Goal: Navigation & Orientation: Understand site structure

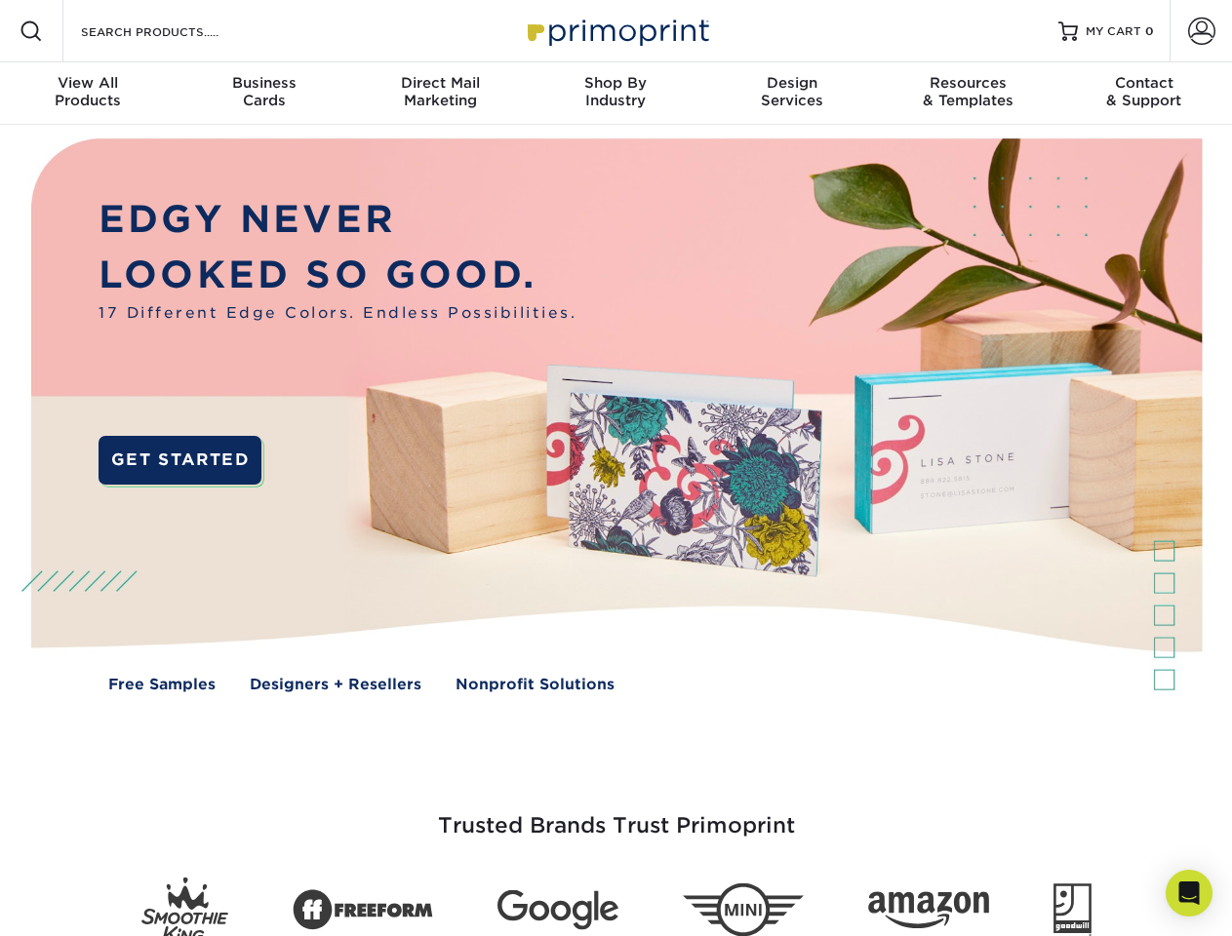
click at [616, 468] on img at bounding box center [615, 430] width 1219 height 610
click at [31, 31] on span at bounding box center [31, 31] width 23 height 23
click at [1201, 31] on span at bounding box center [1201, 31] width 27 height 27
click at [88, 94] on div "View All Products" at bounding box center [88, 91] width 176 height 35
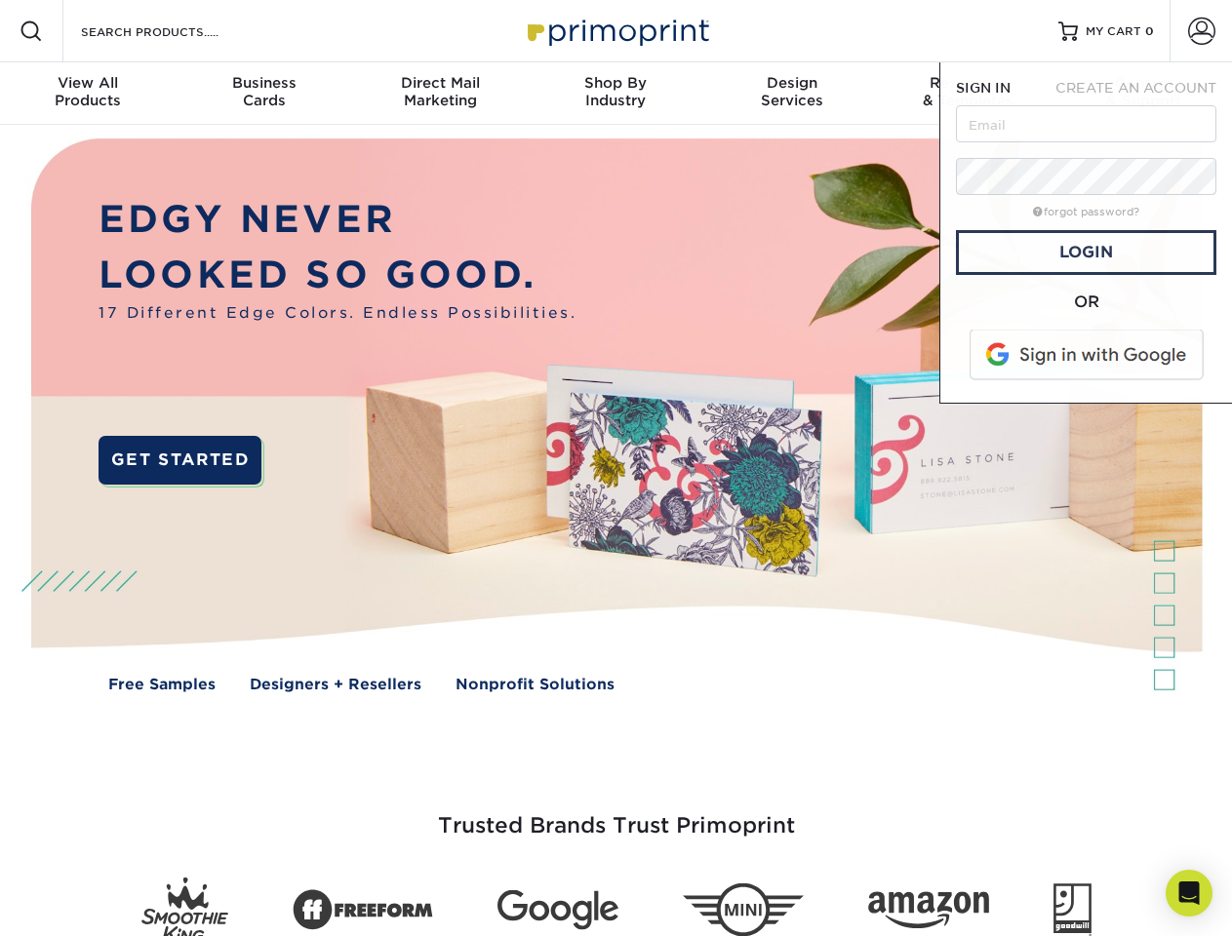
click at [263, 94] on div "Business Cards" at bounding box center [264, 91] width 176 height 35
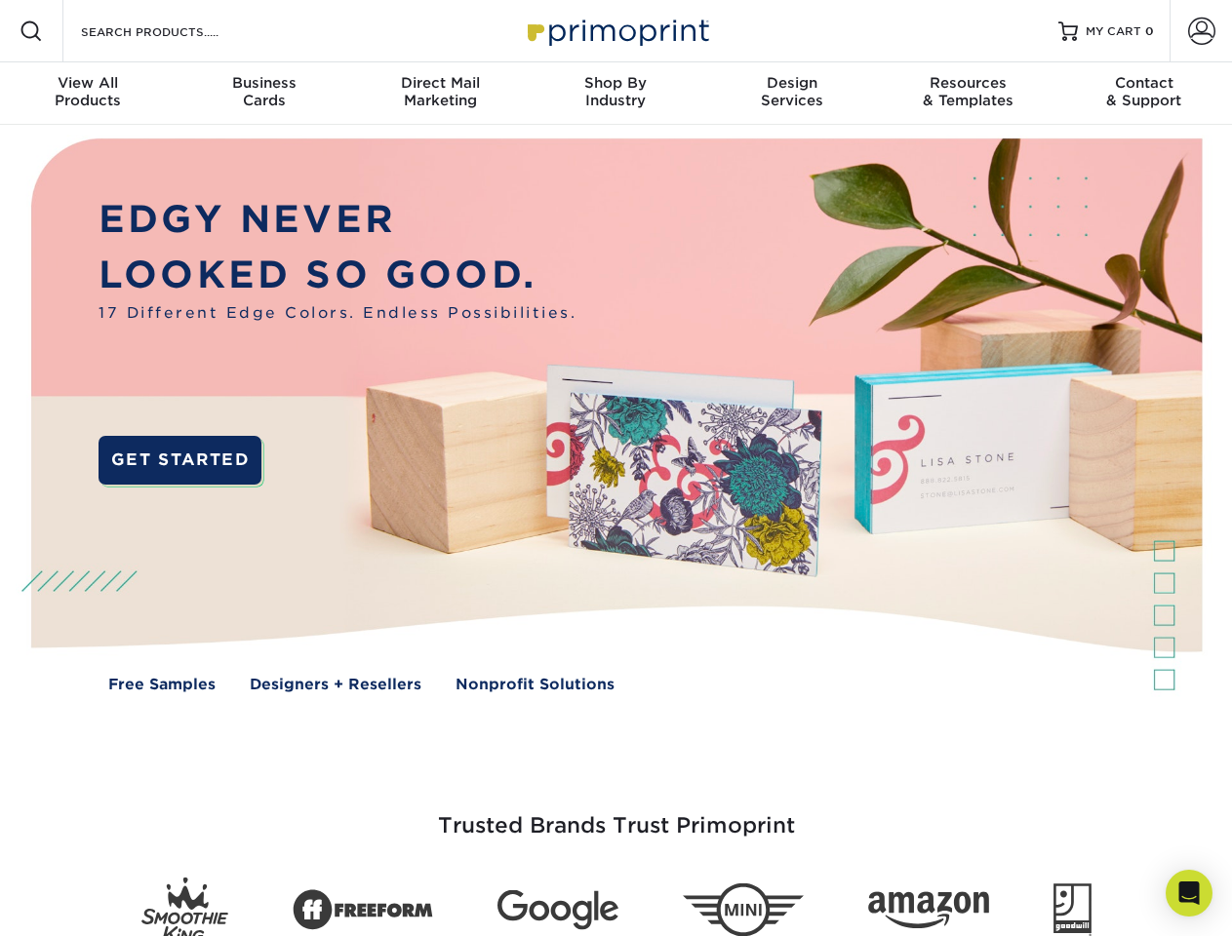
click at [440, 94] on div "Direct Mail Marketing" at bounding box center [440, 91] width 176 height 35
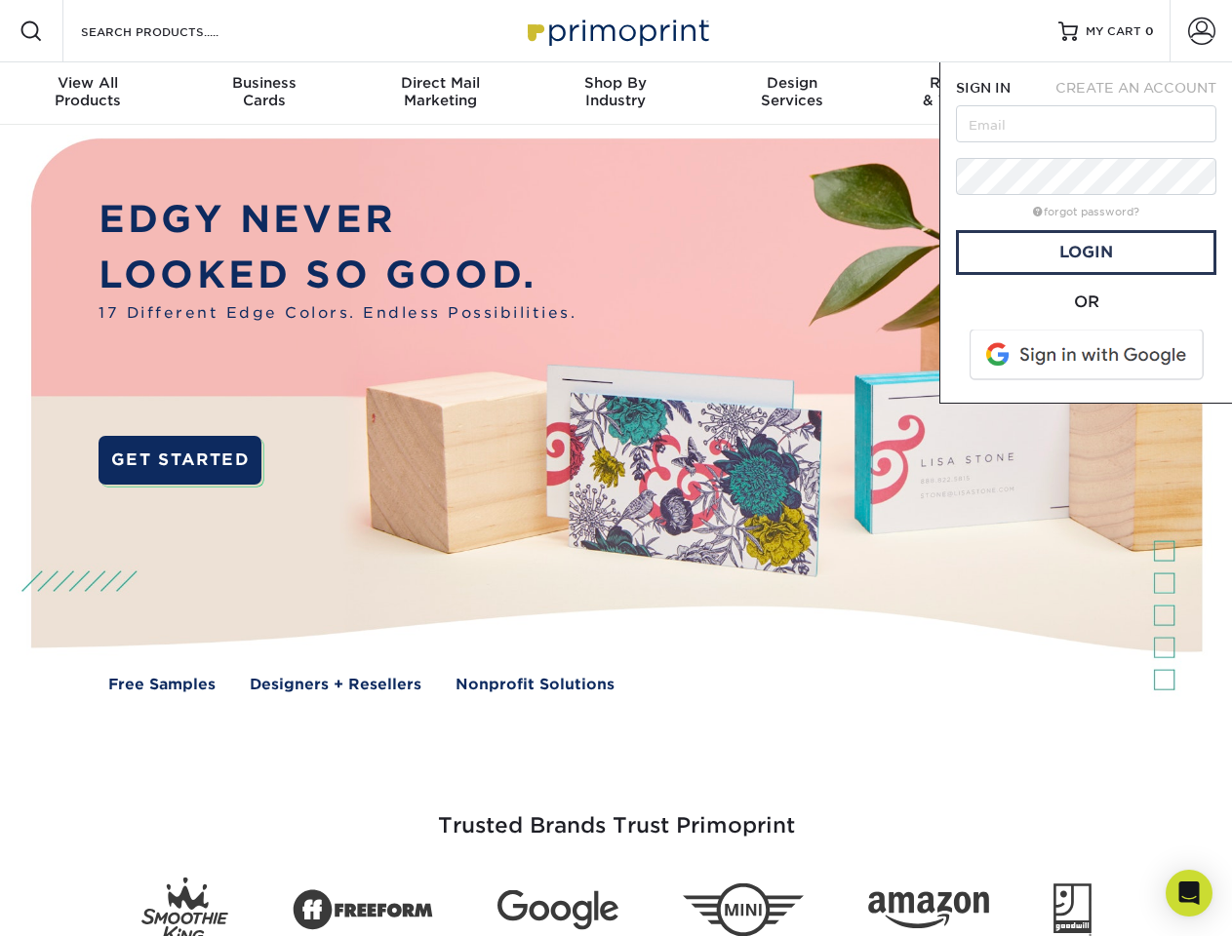
click at [616, 94] on div "Shop By Industry" at bounding box center [616, 91] width 176 height 35
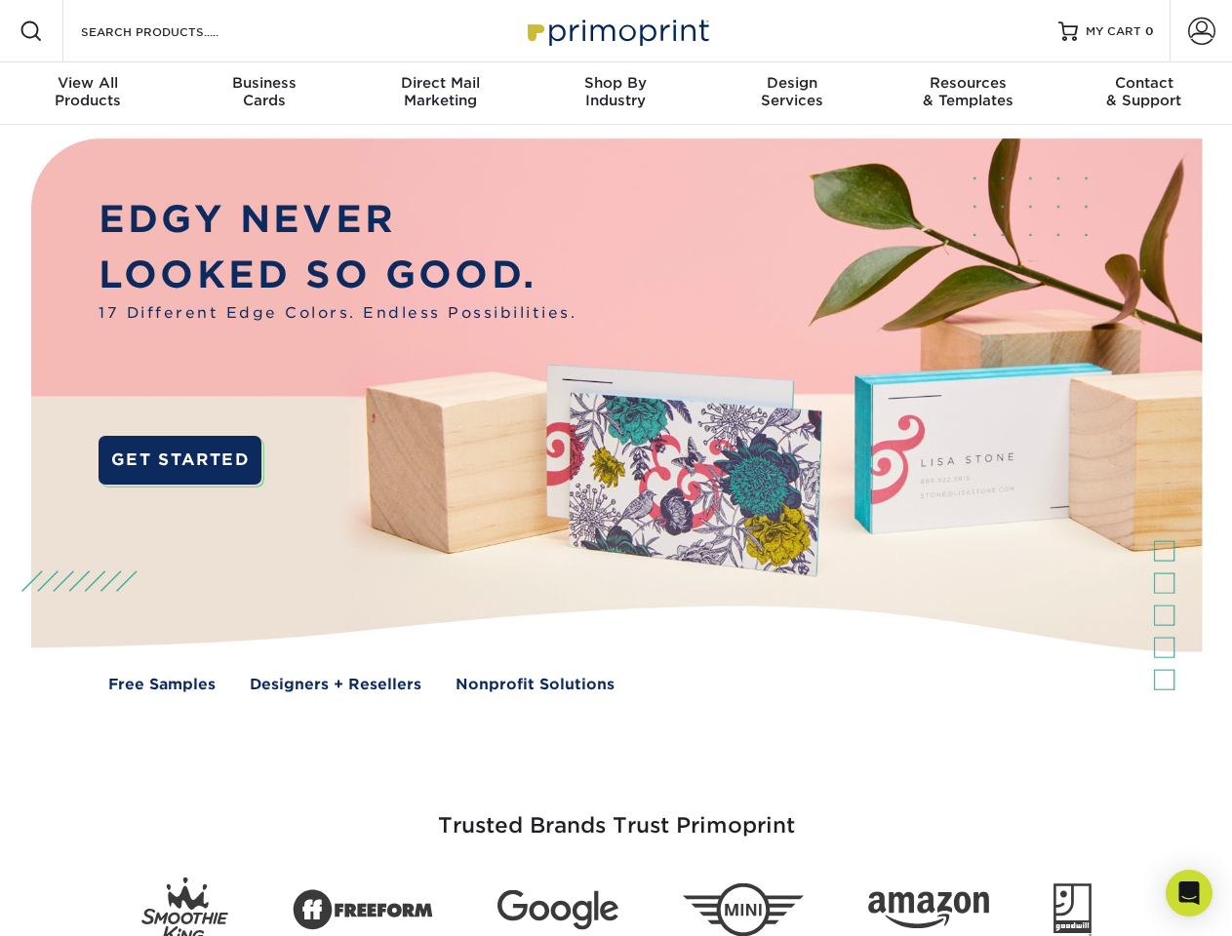
click at [792, 94] on div "Design Services" at bounding box center [792, 91] width 176 height 35
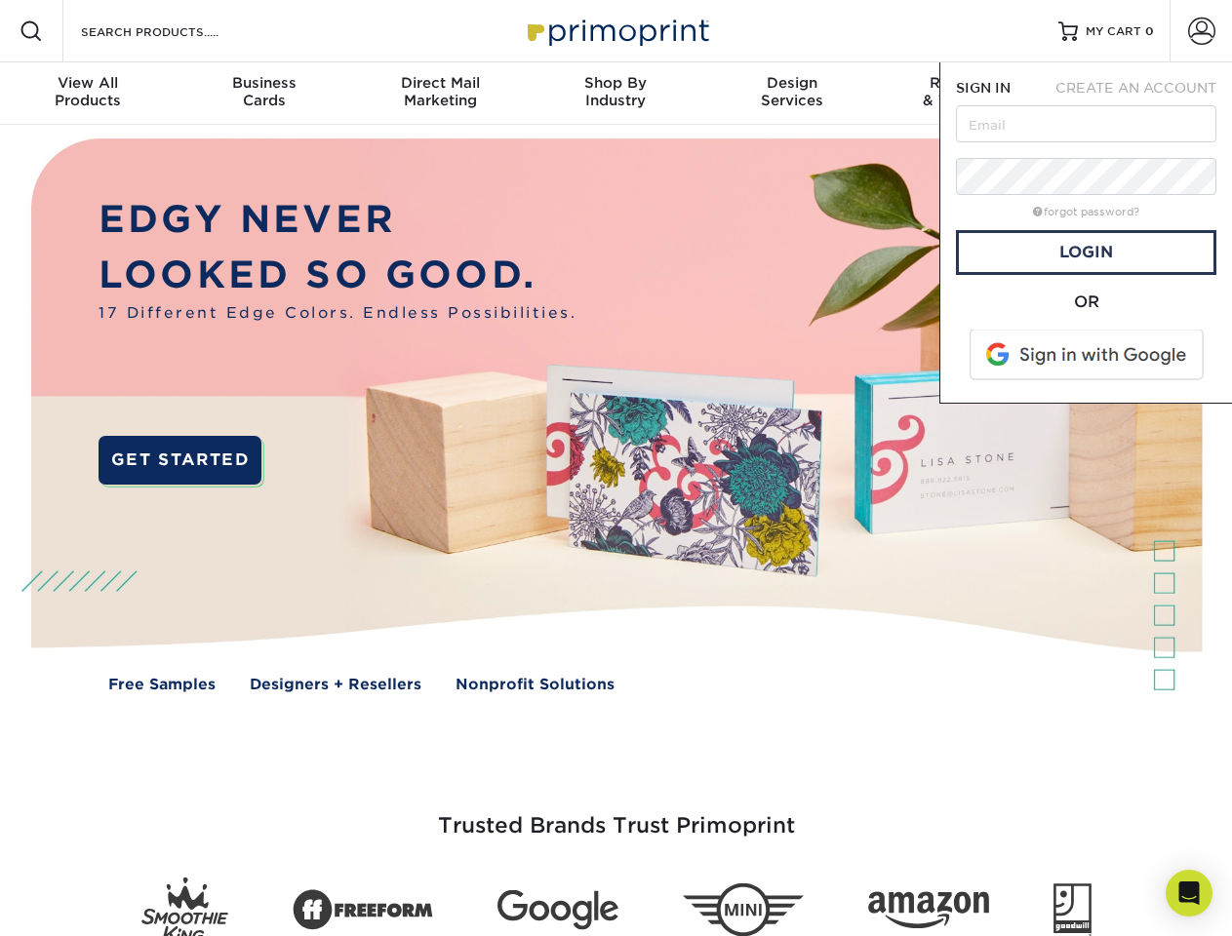
click at [968, 94] on span "SIGN IN" at bounding box center [983, 88] width 55 height 16
click at [1144, 94] on div "Contact & Support" at bounding box center [1144, 91] width 176 height 35
